Goal: Task Accomplishment & Management: Use online tool/utility

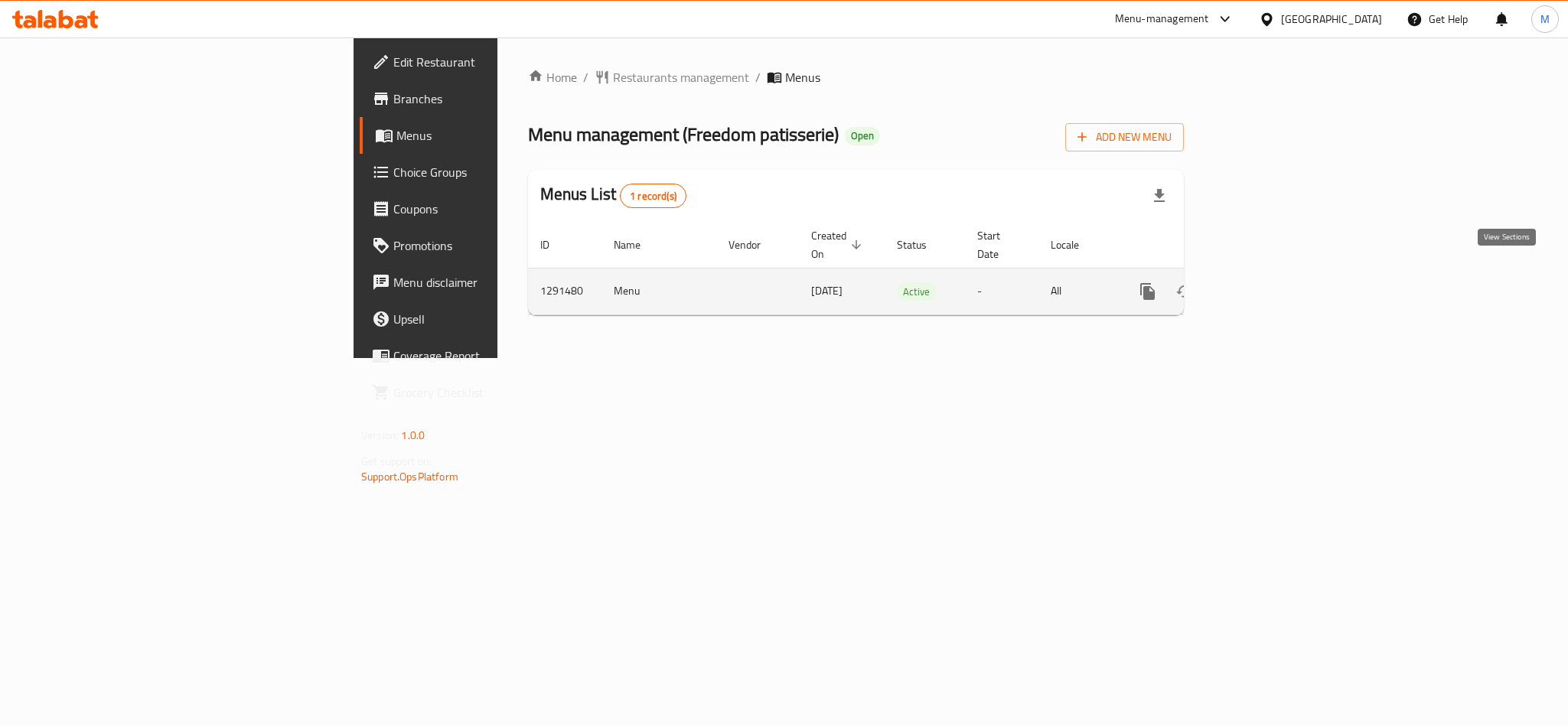
click at [1267, 282] on icon "enhanced table" at bounding box center [1258, 291] width 18 height 18
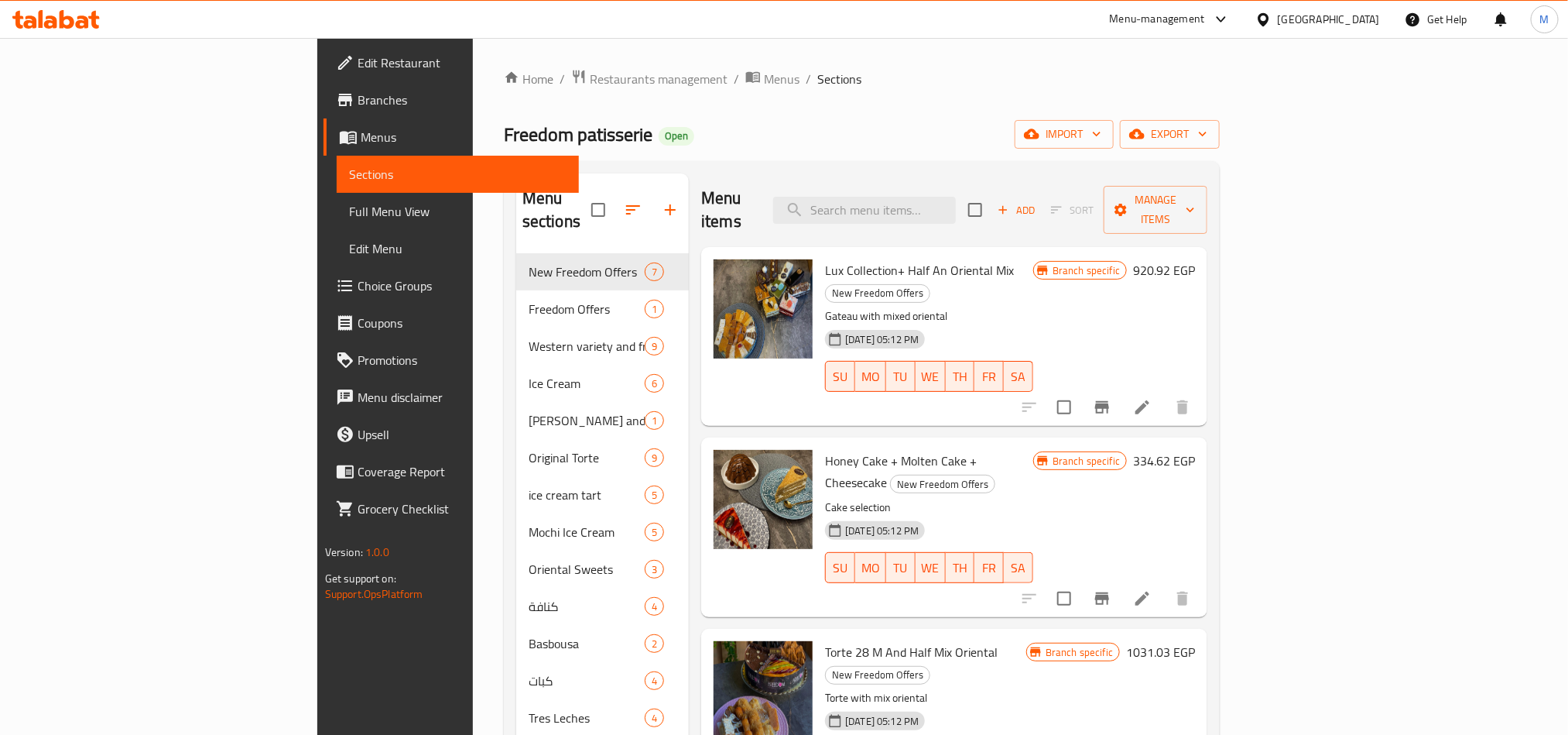
click at [1040, 515] on div "[DATE] 05:12 PM SU MO TU WE TH FR SA" at bounding box center [929, 557] width 220 height 83
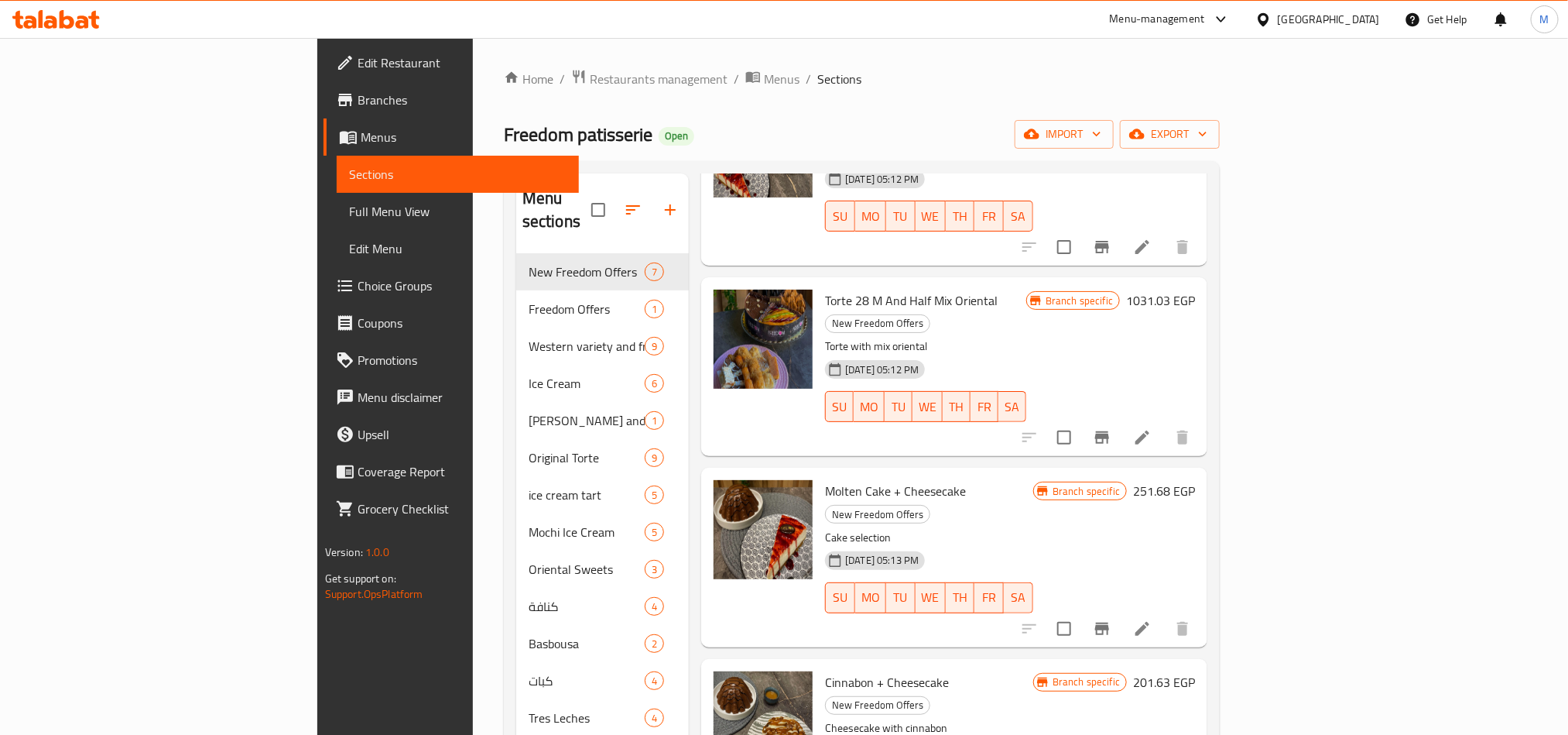
scroll to position [487, 0]
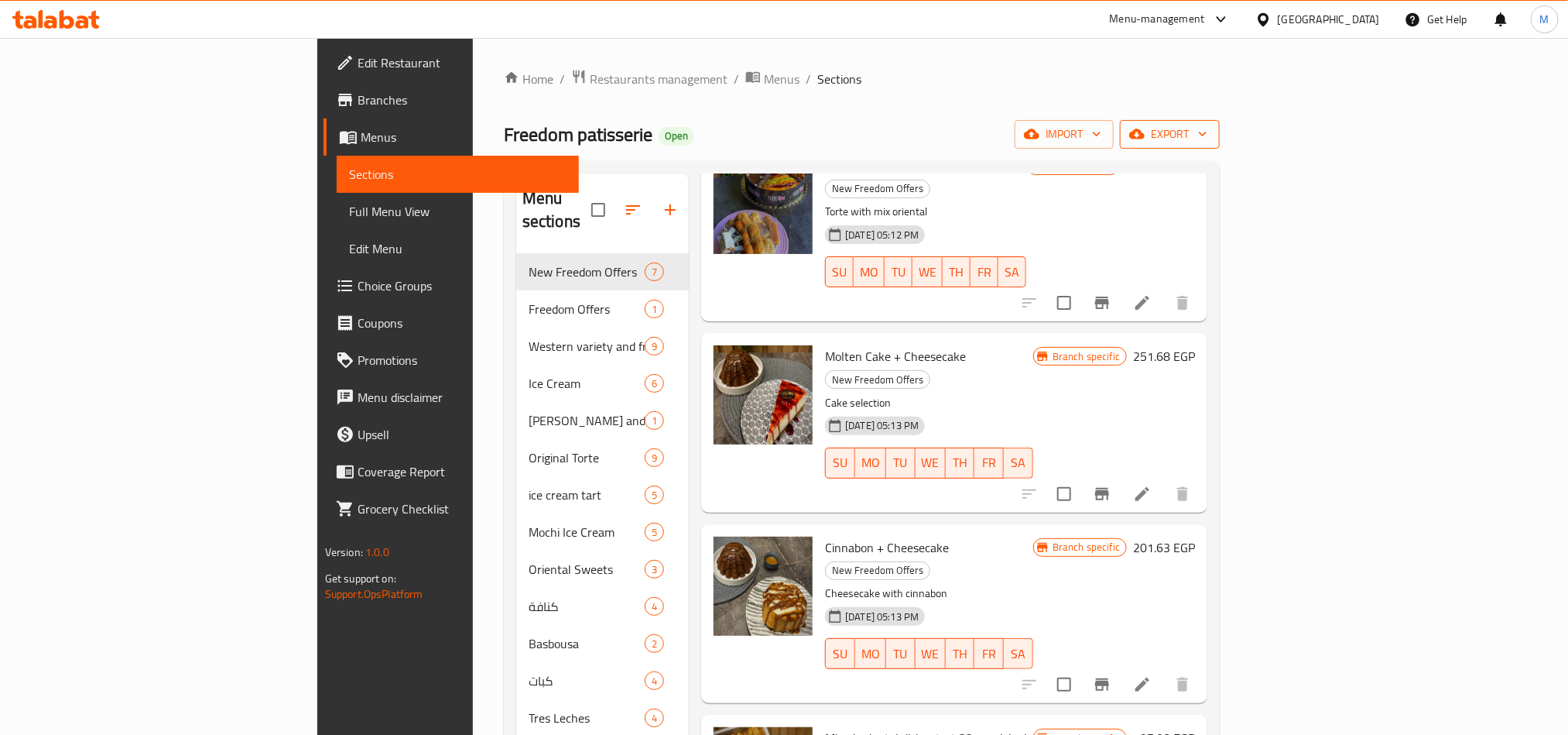
click at [1207, 137] on span "export" at bounding box center [1170, 135] width 75 height 19
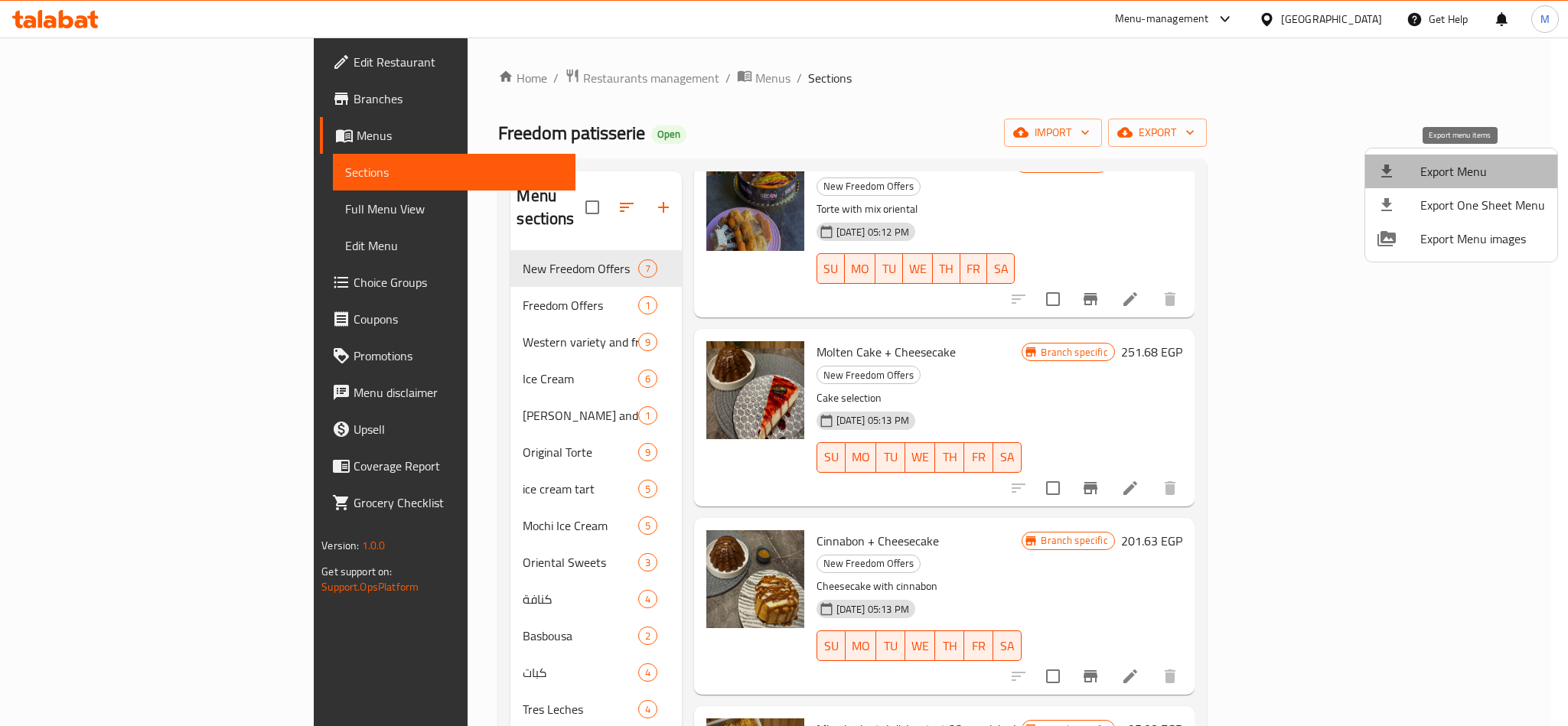
click at [1474, 184] on li "Export Menu" at bounding box center [1461, 171] width 192 height 33
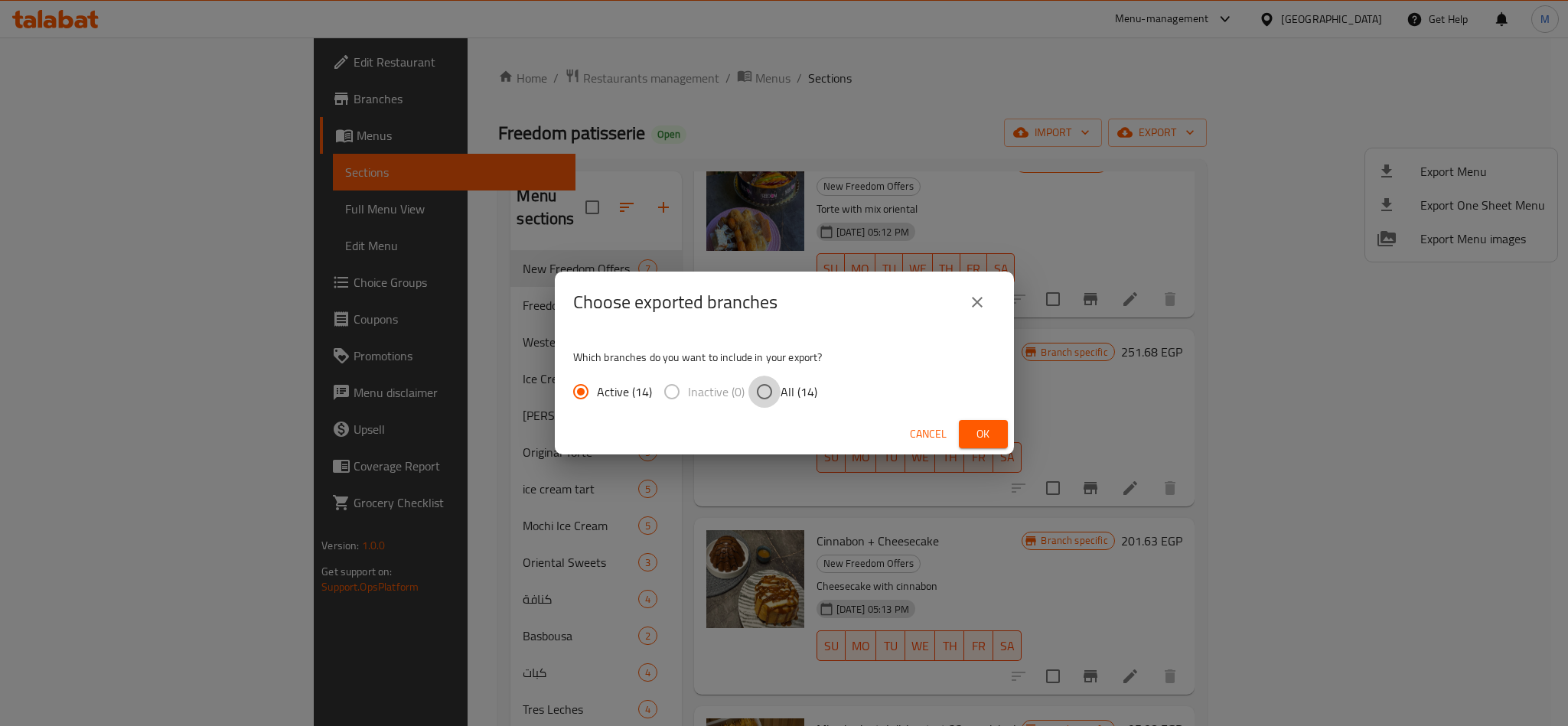
click at [770, 393] on input "All (14)" at bounding box center [764, 391] width 32 height 32
radio input "true"
click at [1004, 432] on button "Ok" at bounding box center [982, 434] width 49 height 28
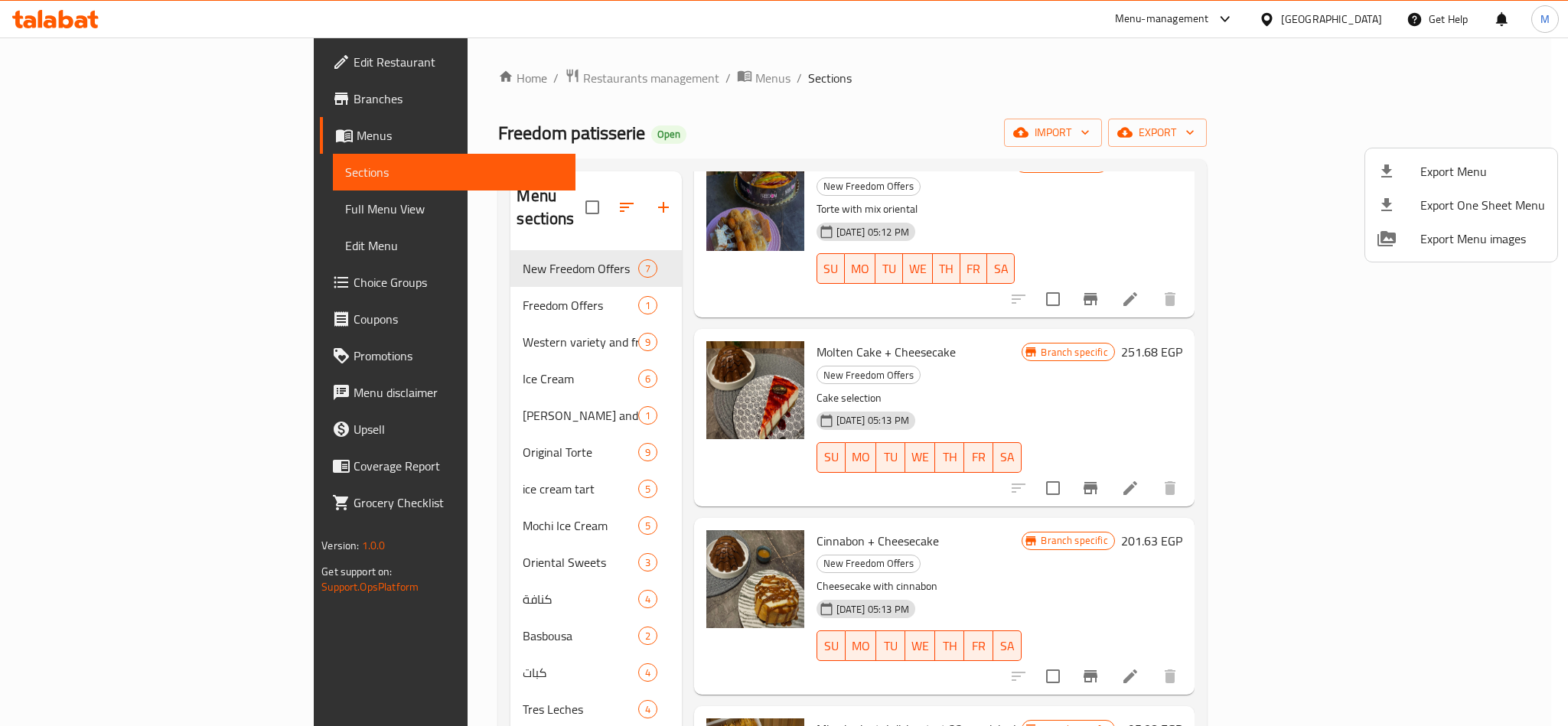
click at [1093, 453] on div at bounding box center [784, 363] width 1568 height 726
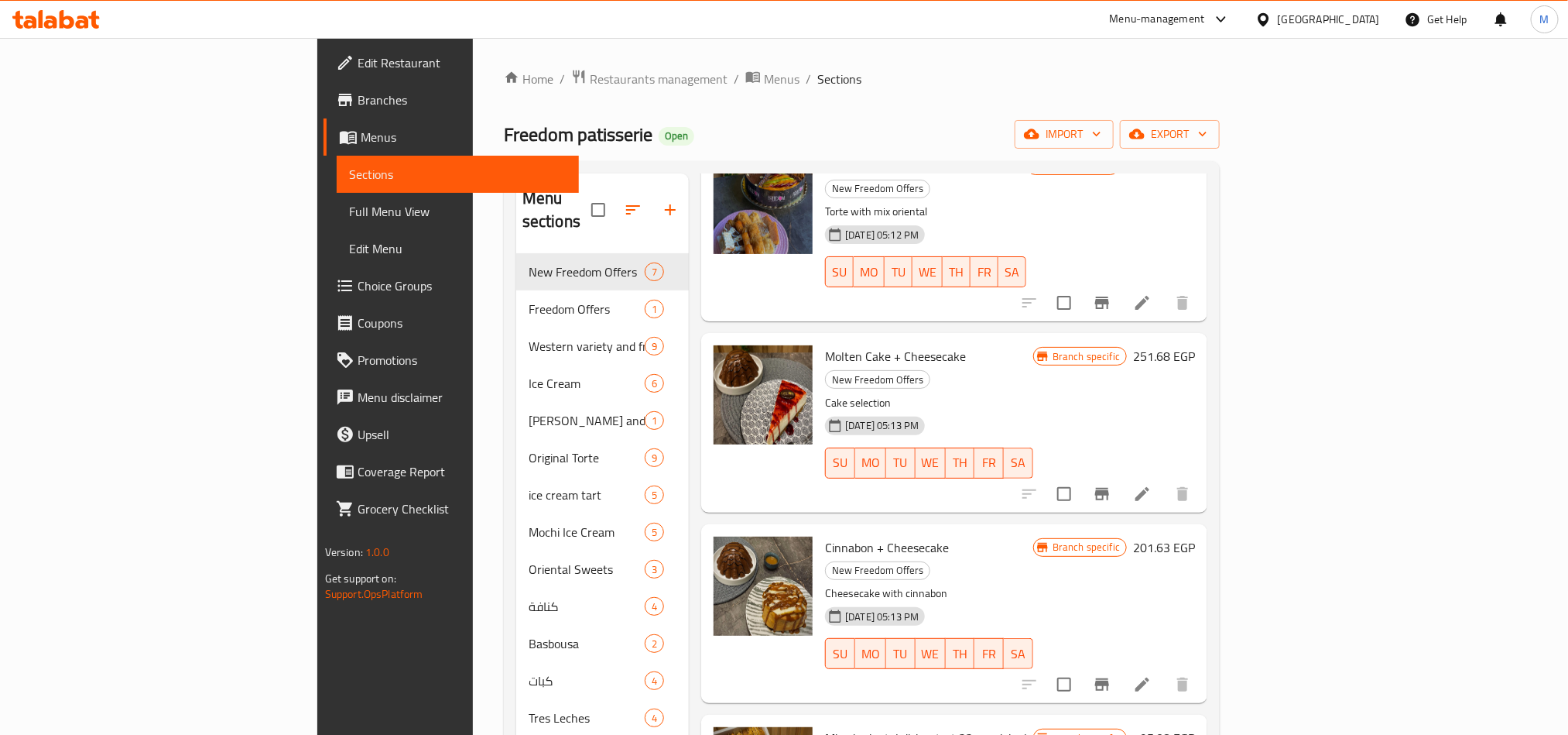
click at [357, 107] on span "Branches" at bounding box center [461, 99] width 209 height 18
